Goal: Task Accomplishment & Management: Use online tool/utility

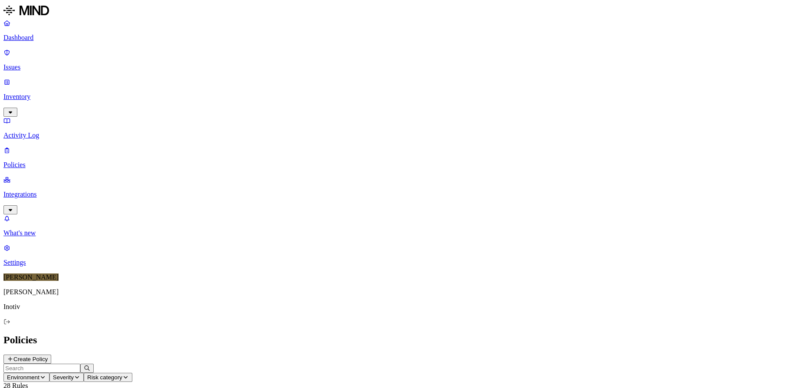
click at [38, 42] on p "Dashboard" at bounding box center [403, 38] width 801 height 8
click at [49, 190] on p "Integrations" at bounding box center [403, 194] width 801 height 8
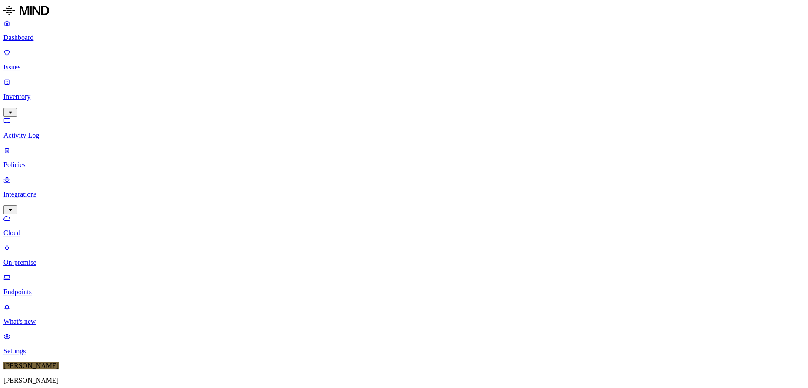
click at [54, 259] on p "On-premise" at bounding box center [403, 263] width 801 height 8
click at [36, 288] on p "Endpoints" at bounding box center [403, 292] width 801 height 8
click at [267, 63] on div "Online" at bounding box center [296, 64] width 85 height 8
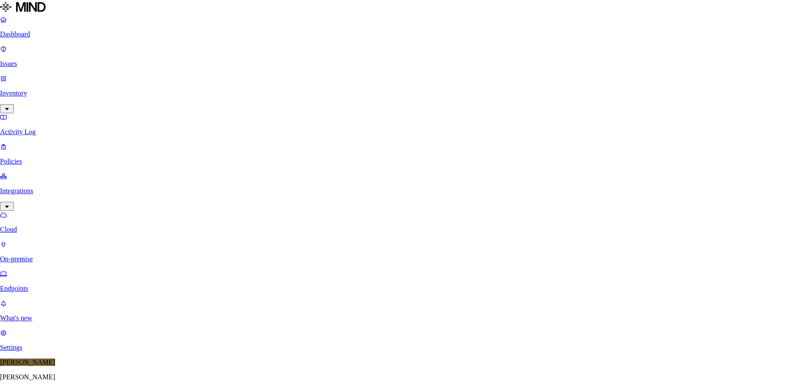
drag, startPoint x: 484, startPoint y: 217, endPoint x: 441, endPoint y: 229, distance: 44.1
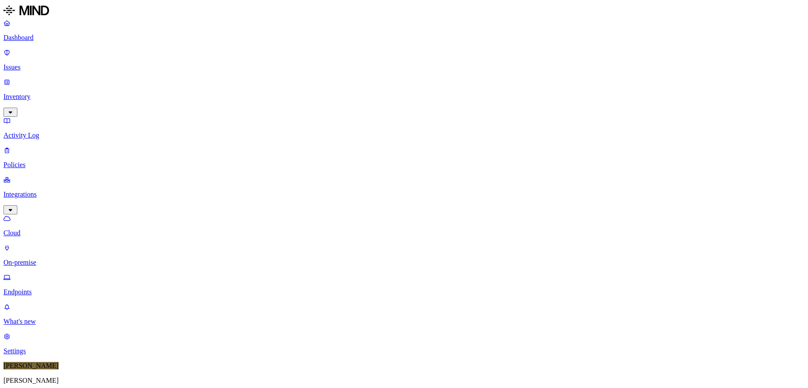
click at [38, 34] on p "Dashboard" at bounding box center [403, 38] width 801 height 8
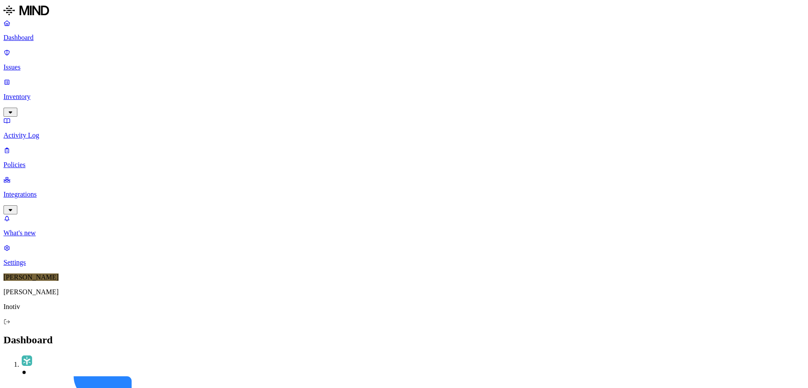
click at [26, 63] on p "Issues" at bounding box center [403, 67] width 801 height 8
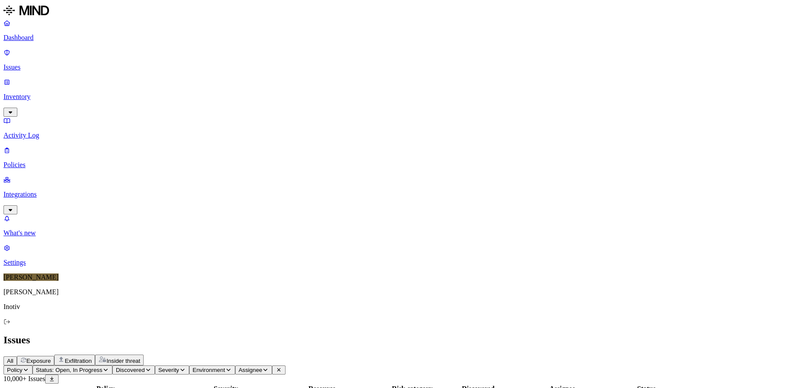
scroll to position [2, 0]
